Goal: Task Accomplishment & Management: Manage account settings

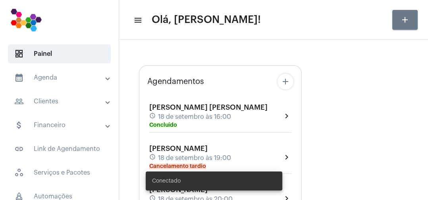
type input "[URL][DOMAIN_NAME]"
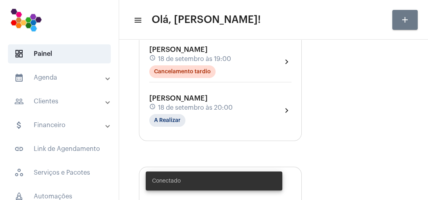
scroll to position [140, 0]
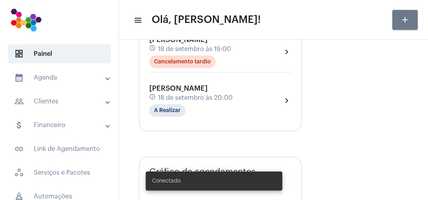
click at [219, 111] on div "[PERSON_NAME] schedule 18 de setembro às 20:00 A Realizar" at bounding box center [190, 101] width 83 height 33
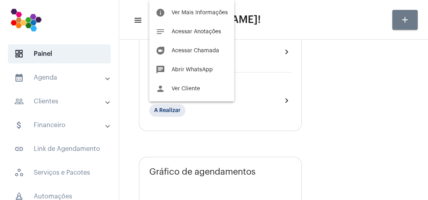
click at [216, 13] on span "Ver Mais Informações" at bounding box center [199, 13] width 56 height 6
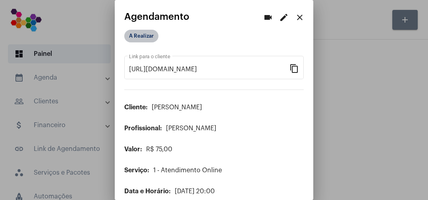
click at [157, 35] on mat-chip "A Realizar" at bounding box center [141, 36] width 34 height 13
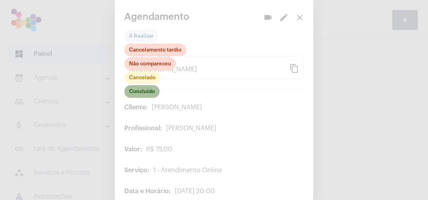
click at [154, 91] on mat-chip "Concluído" at bounding box center [141, 91] width 35 height 13
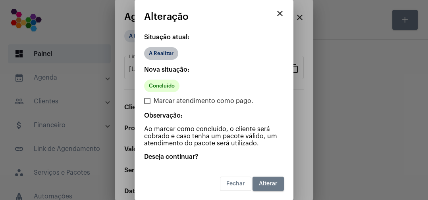
click at [209, 47] on div "A Realizar" at bounding box center [213, 54] width 143 height 16
click at [192, 58] on div "A Realizar" at bounding box center [213, 54] width 143 height 16
click at [271, 183] on span "Alterar" at bounding box center [268, 184] width 19 height 6
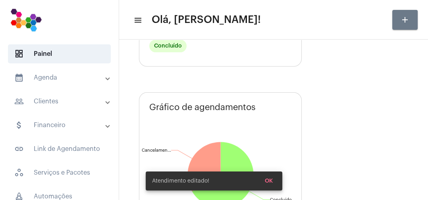
scroll to position [226, 0]
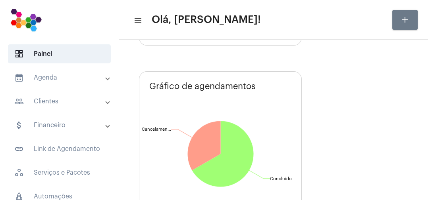
click at [71, 79] on mat-panel-title "calendar_month_outlined Agenda" at bounding box center [60, 78] width 92 height 10
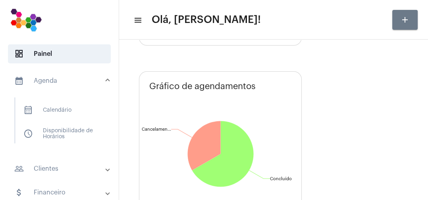
click at [64, 111] on span "calendar_month_outlined Calendário" at bounding box center [59, 110] width 84 height 19
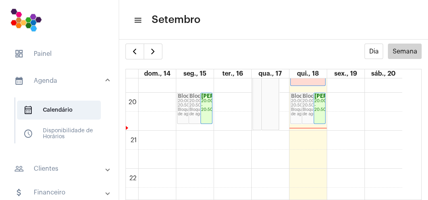
scroll to position [631, 0]
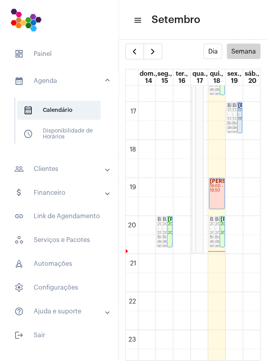
click at [78, 83] on mat-panel-title "calendar_month_outlined Agenda" at bounding box center [60, 81] width 92 height 10
